Goal: Information Seeking & Learning: Learn about a topic

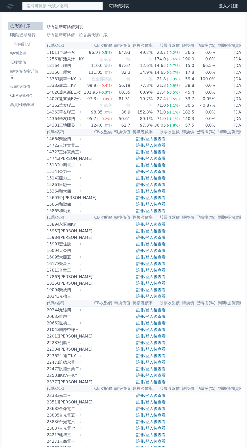
click at [70, 5] on input at bounding box center [62, 6] width 81 height 9
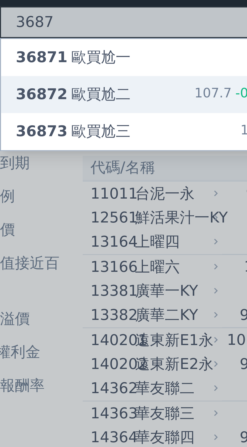
type input "3687"
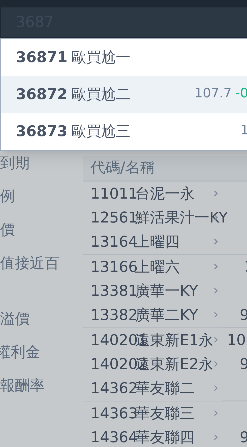
click at [68, 26] on div "36872 歐買尬二 107.7 -0.50%" at bounding box center [62, 26] width 80 height 10
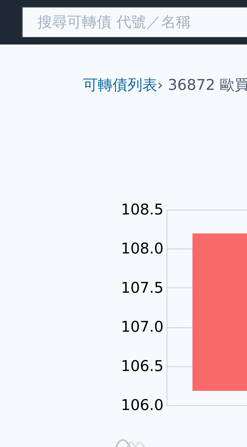
click at [54, 6] on input at bounding box center [62, 6] width 81 height 9
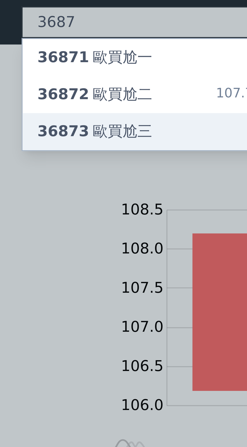
type input "3687"
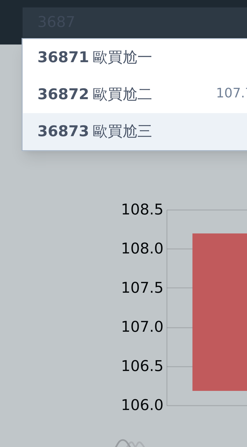
click at [59, 36] on div "36873 歐買尬三 103.6" at bounding box center [62, 36] width 80 height 10
